Goal: Information Seeking & Learning: Learn about a topic

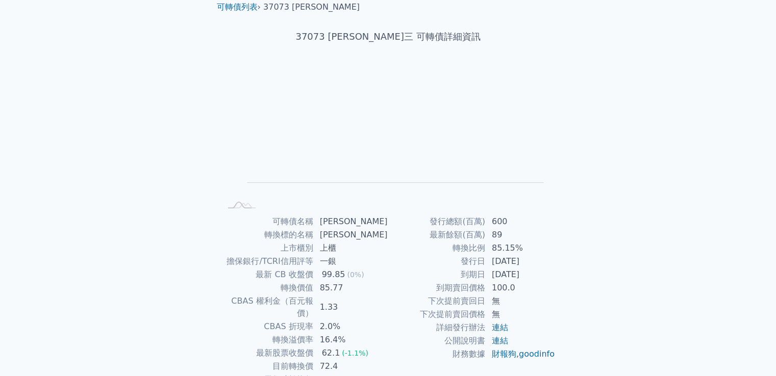
scroll to position [51, 0]
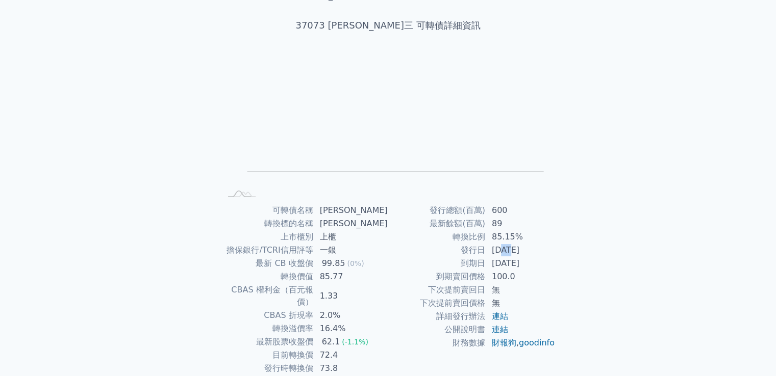
drag, startPoint x: 503, startPoint y: 251, endPoint x: 512, endPoint y: 250, distance: 9.2
click at [512, 250] on td "[DATE]" at bounding box center [521, 250] width 70 height 13
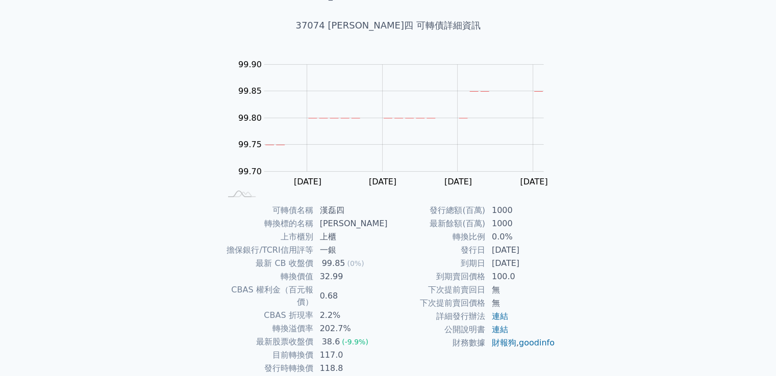
scroll to position [96, 0]
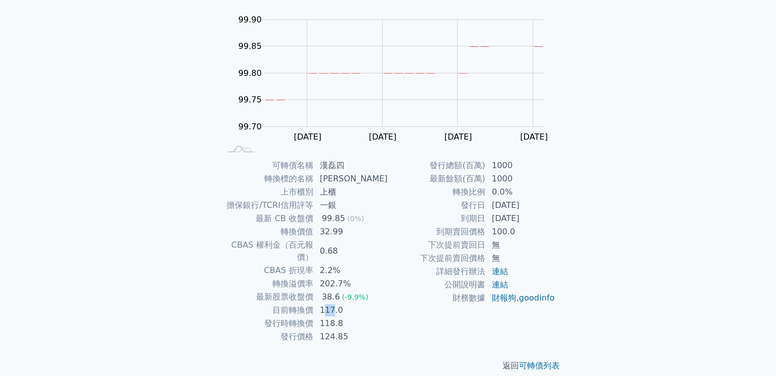
drag, startPoint x: 327, startPoint y: 299, endPoint x: 338, endPoint y: 297, distance: 11.4
click at [338, 304] on td "117.0" at bounding box center [351, 310] width 74 height 13
drag, startPoint x: 328, startPoint y: 286, endPoint x: 334, endPoint y: 285, distance: 5.2
click at [334, 291] on div "38.6" at bounding box center [331, 297] width 22 height 12
click at [121, 145] on div "可轉債列表 財務數據 可轉債列表 財務數據 登入／註冊 登入／註冊 可轉債列表 › 37074 漢磊四 37074 漢磊四 可轉債詳細資訊 Zoom Out …" at bounding box center [388, 146] width 776 height 485
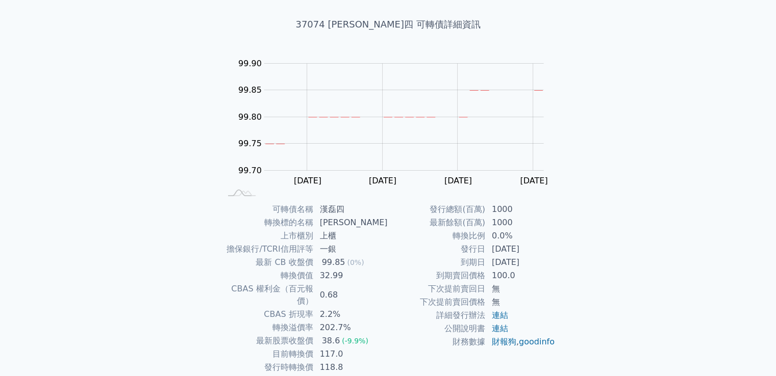
scroll to position [0, 0]
